Goal: Check status: Check status

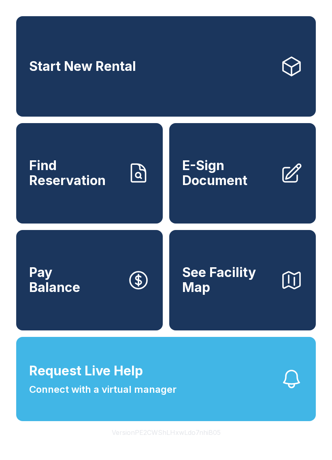
click at [85, 188] on span "Find Reservation" at bounding box center [74, 173] width 91 height 30
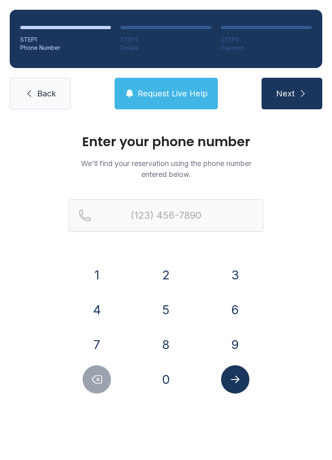
click at [102, 347] on button "7" at bounding box center [97, 344] width 28 height 28
click at [164, 305] on button "5" at bounding box center [166, 310] width 28 height 28
click at [97, 343] on button "7" at bounding box center [97, 344] width 28 height 28
click at [164, 307] on button "5" at bounding box center [166, 310] width 28 height 28
click at [103, 336] on button "7" at bounding box center [97, 344] width 28 height 28
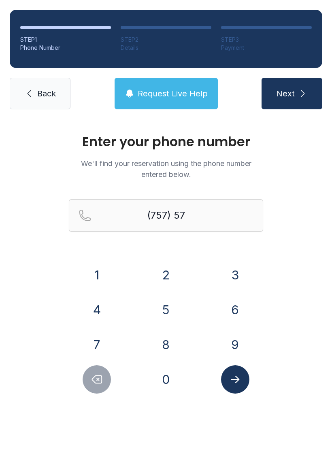
click at [96, 334] on button "7" at bounding box center [97, 344] width 28 height 28
click at [161, 304] on button "5" at bounding box center [166, 310] width 28 height 28
click at [169, 307] on button "5" at bounding box center [166, 310] width 28 height 28
click at [234, 342] on button "9" at bounding box center [235, 344] width 28 height 28
click at [169, 387] on button "0" at bounding box center [166, 379] width 28 height 28
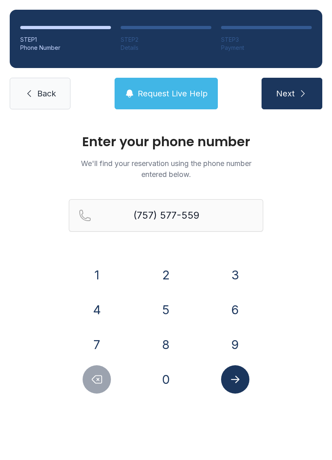
type input "[PHONE_NUMBER]"
click at [234, 374] on icon "Submit lookup form" at bounding box center [235, 379] width 12 height 12
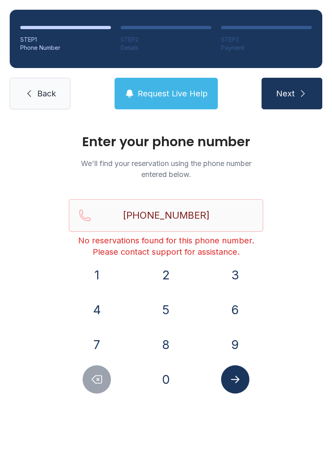
click at [41, 93] on span "Back" at bounding box center [46, 93] width 19 height 11
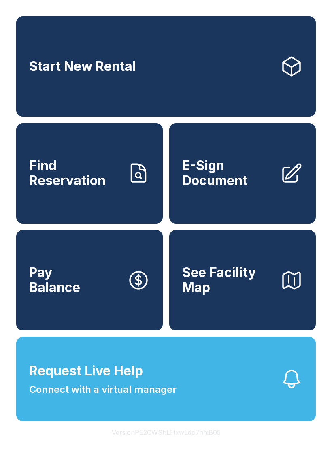
click at [66, 188] on span "Find Reservation" at bounding box center [74, 173] width 91 height 30
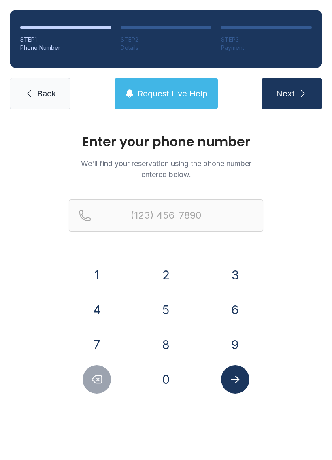
click at [97, 347] on button "7" at bounding box center [97, 344] width 28 height 28
click at [168, 311] on button "5" at bounding box center [166, 310] width 28 height 28
click at [92, 347] on button "7" at bounding box center [97, 344] width 28 height 28
click at [166, 305] on button "5" at bounding box center [166, 310] width 28 height 28
click at [99, 341] on button "7" at bounding box center [97, 344] width 28 height 28
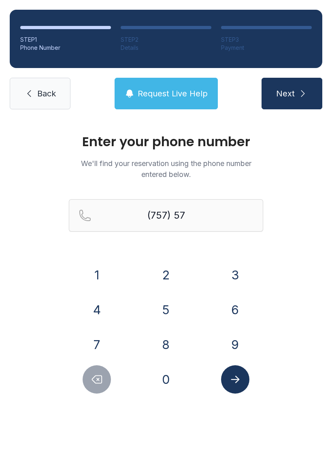
click at [99, 341] on button "7" at bounding box center [97, 344] width 28 height 28
click at [167, 314] on button "5" at bounding box center [166, 310] width 28 height 28
click at [233, 341] on button "9" at bounding box center [235, 344] width 28 height 28
click at [166, 379] on button "0" at bounding box center [166, 379] width 28 height 28
click at [92, 372] on button "Delete number" at bounding box center [97, 379] width 28 height 28
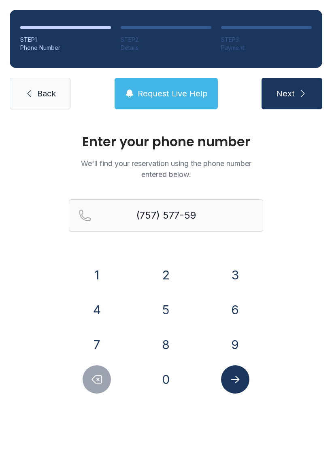
click at [88, 369] on button "Delete number" at bounding box center [97, 379] width 28 height 28
click at [164, 307] on button "5" at bounding box center [166, 310] width 28 height 28
click at [235, 345] on button "9" at bounding box center [235, 344] width 28 height 28
click at [168, 375] on button "0" at bounding box center [166, 379] width 28 height 28
type input "[PHONE_NUMBER]"
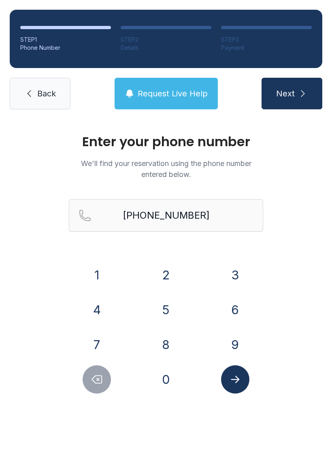
click at [236, 376] on icon "Submit lookup form" at bounding box center [235, 379] width 12 height 12
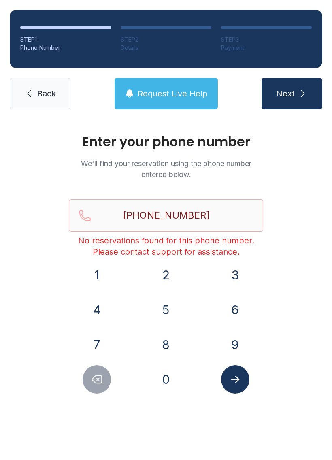
click at [28, 98] on link "Back" at bounding box center [40, 94] width 61 height 32
